Goal: Transaction & Acquisition: Obtain resource

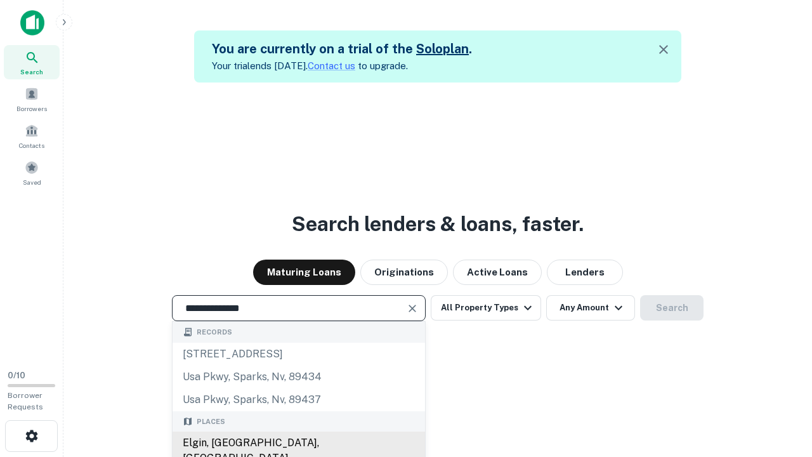
click at [298, 443] on div "Elgin, [GEOGRAPHIC_DATA], [GEOGRAPHIC_DATA]" at bounding box center [299, 450] width 252 height 38
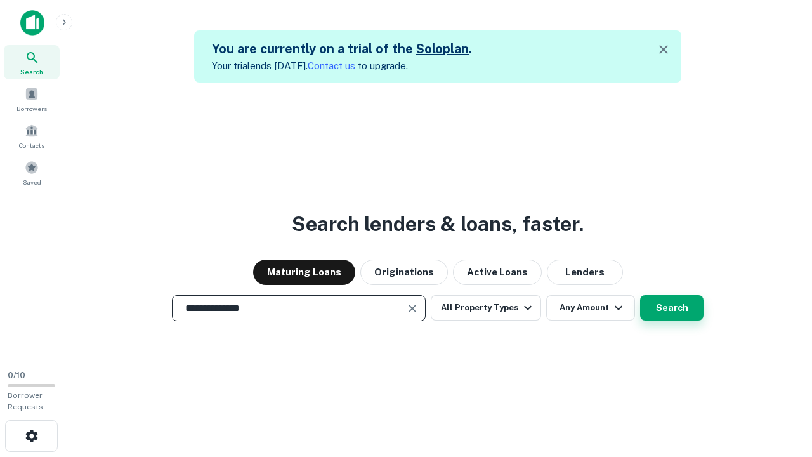
type input "**********"
click at [672, 308] on button "Search" at bounding box center [671, 307] width 63 height 25
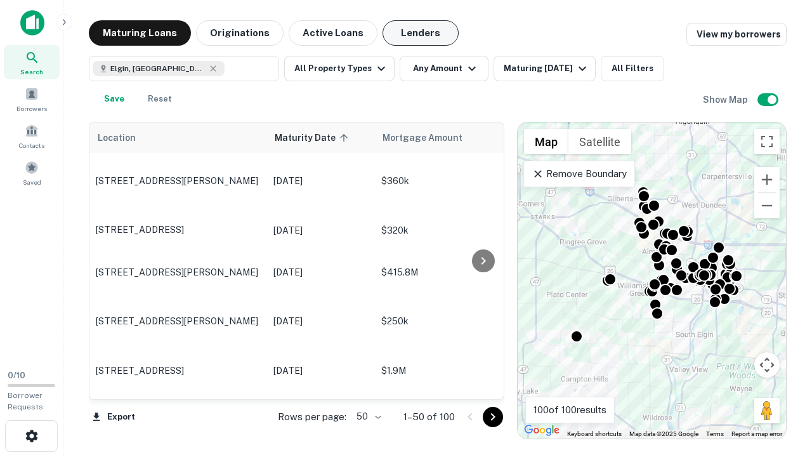
click at [421, 33] on button "Lenders" at bounding box center [420, 32] width 76 height 25
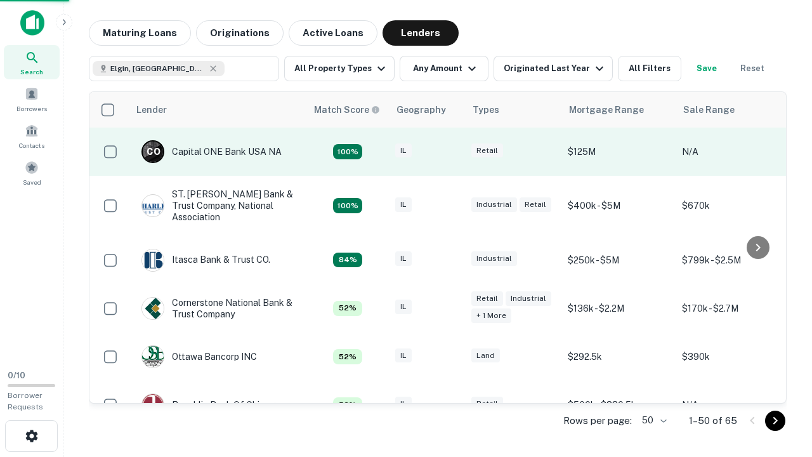
click at [450, 152] on div "IL" at bounding box center [426, 151] width 63 height 17
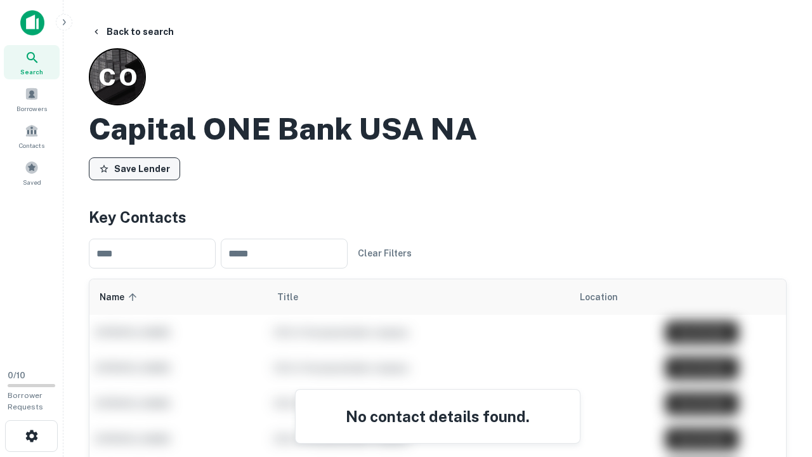
click at [134, 168] on button "Save Lender" at bounding box center [134, 168] width 91 height 23
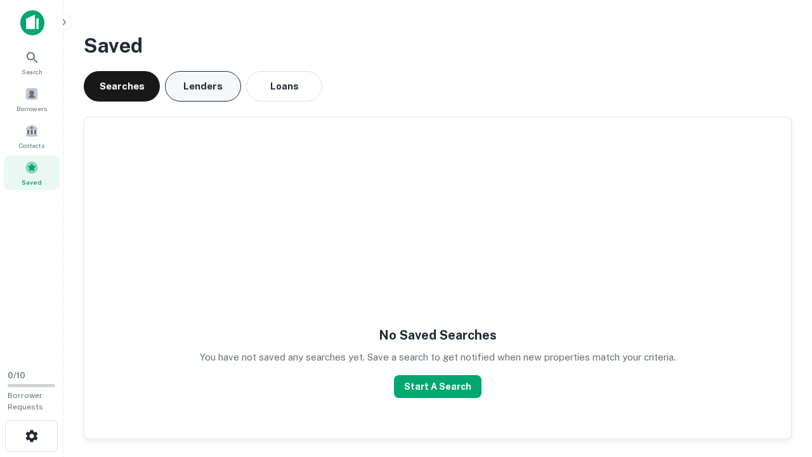
click at [203, 86] on button "Lenders" at bounding box center [203, 86] width 76 height 30
